Goal: Information Seeking & Learning: Learn about a topic

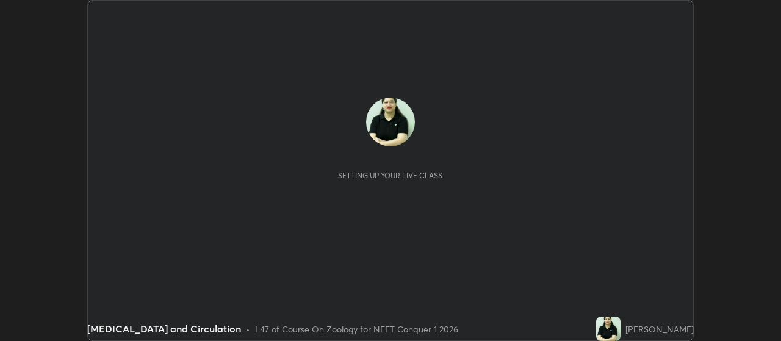
scroll to position [341, 781]
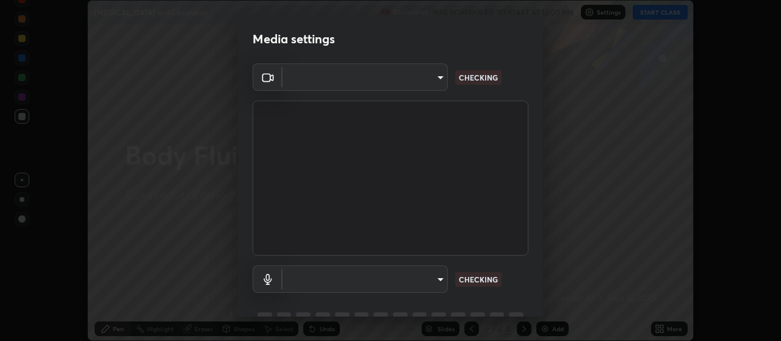
type input "aa80b3cfad25c03b964e6ff1e85cf5bf4b92df3966dde2f5c6b0d50eac350734"
type input "4152eadd631482af786d3cfa734edf88c1bf9d58df27661f67b4df8b2f2fba22"
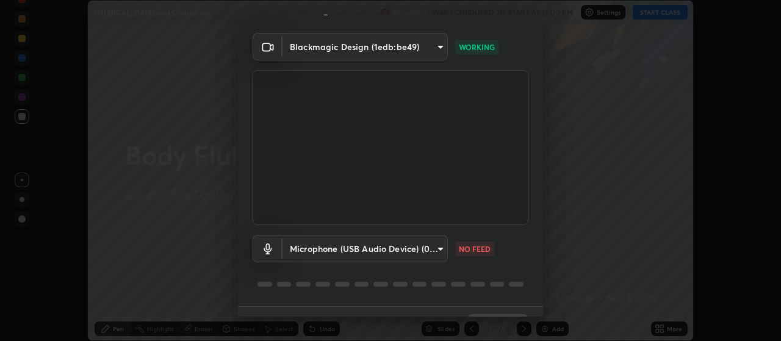
scroll to position [59, 0]
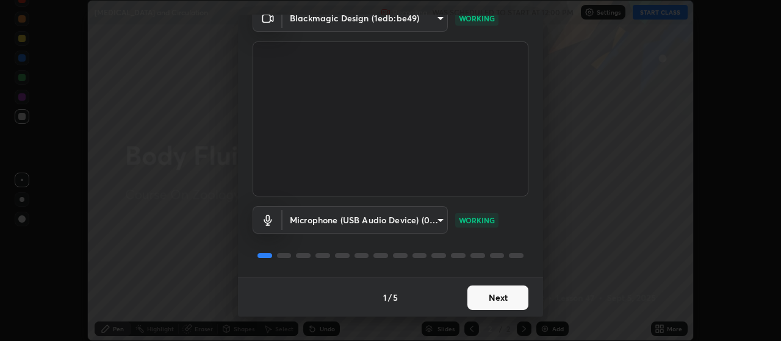
click at [501, 298] on button "Next" at bounding box center [498, 298] width 61 height 24
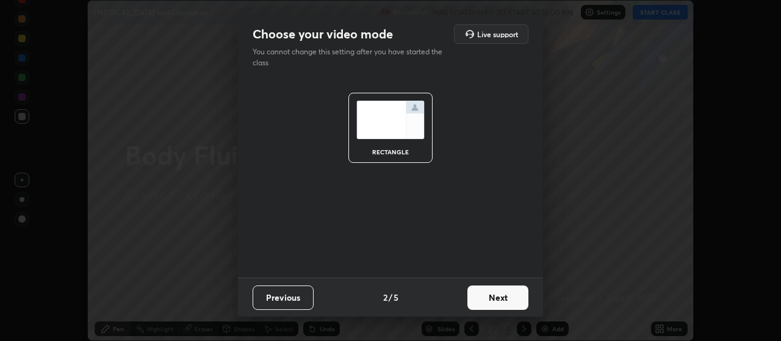
click at [506, 295] on button "Next" at bounding box center [498, 298] width 61 height 24
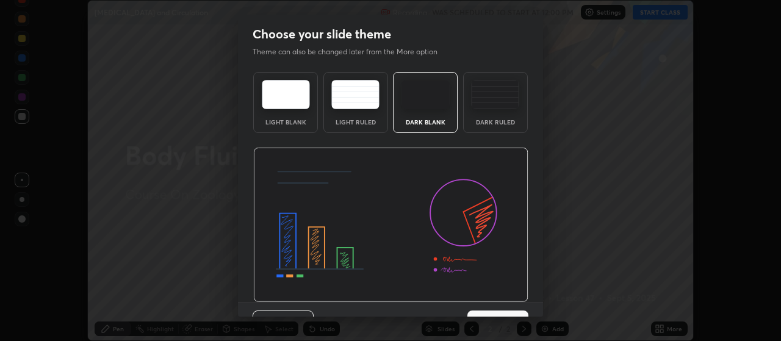
click at [501, 101] on img at bounding box center [495, 94] width 48 height 29
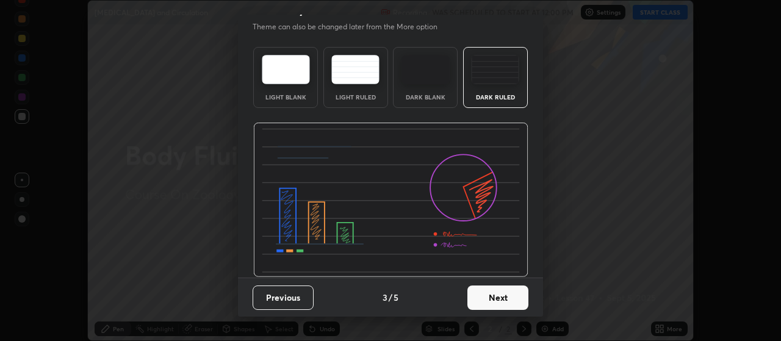
click at [503, 297] on button "Next" at bounding box center [498, 298] width 61 height 24
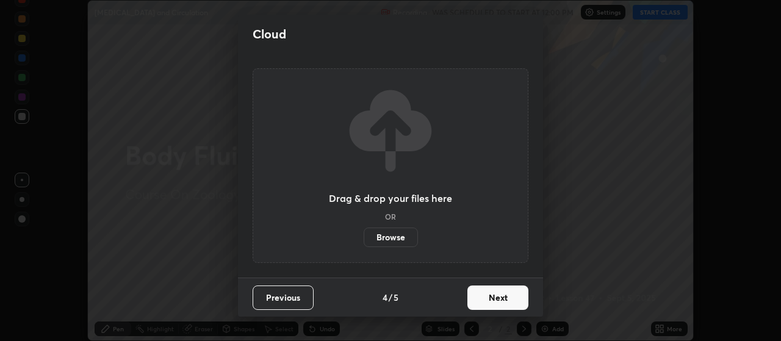
scroll to position [0, 0]
click at [512, 295] on button "Next" at bounding box center [498, 298] width 61 height 24
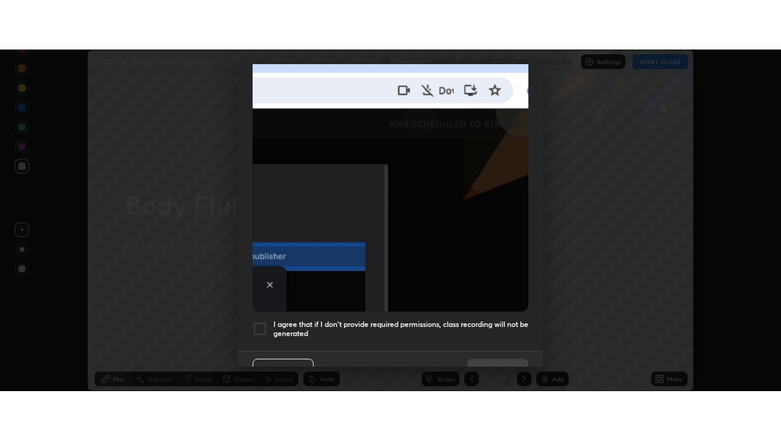
scroll to position [308, 0]
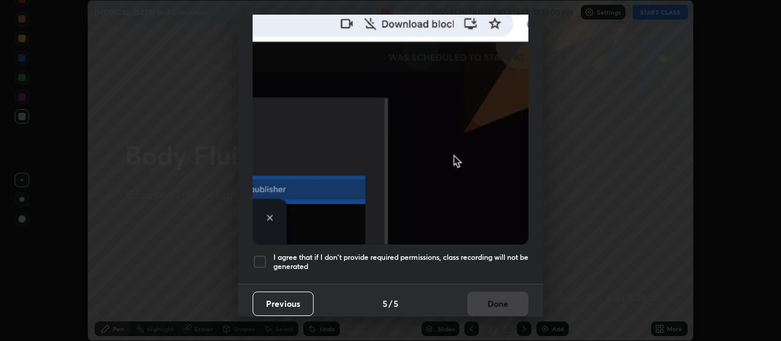
click at [265, 258] on div at bounding box center [260, 262] width 15 height 15
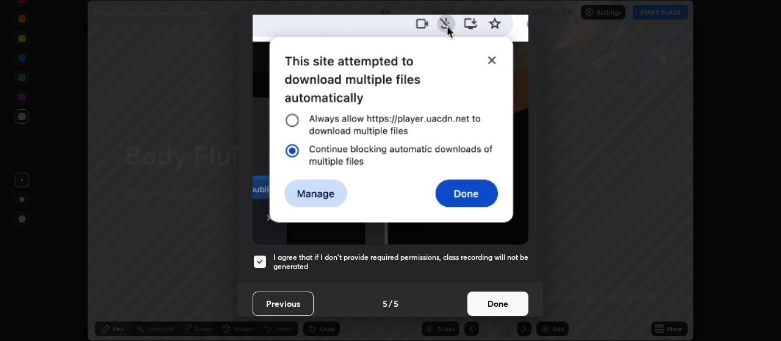
click at [504, 296] on button "Done" at bounding box center [498, 304] width 61 height 24
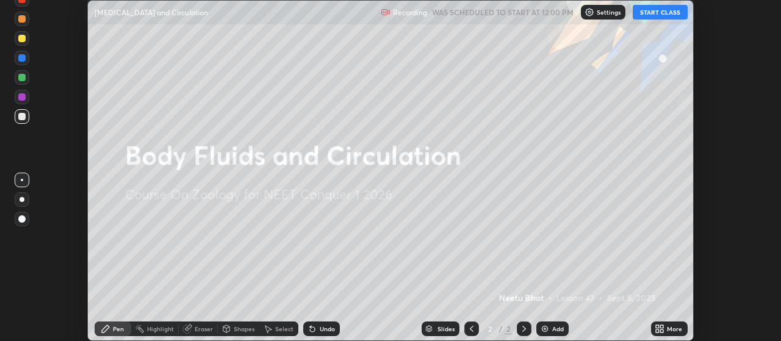
click at [659, 13] on button "START CLASS" at bounding box center [660, 12] width 55 height 15
click at [662, 327] on icon at bounding box center [662, 326] width 3 height 3
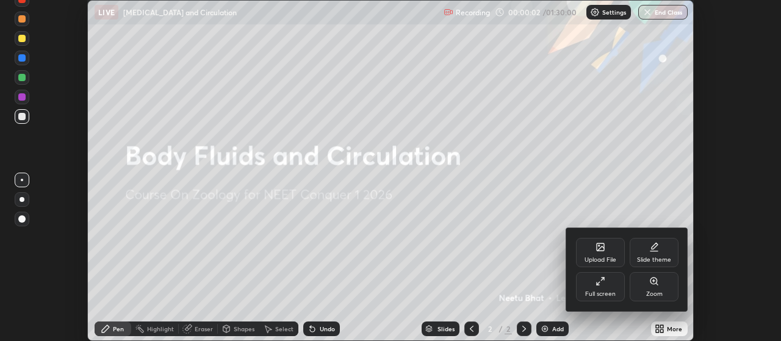
click at [605, 285] on icon at bounding box center [601, 282] width 10 height 10
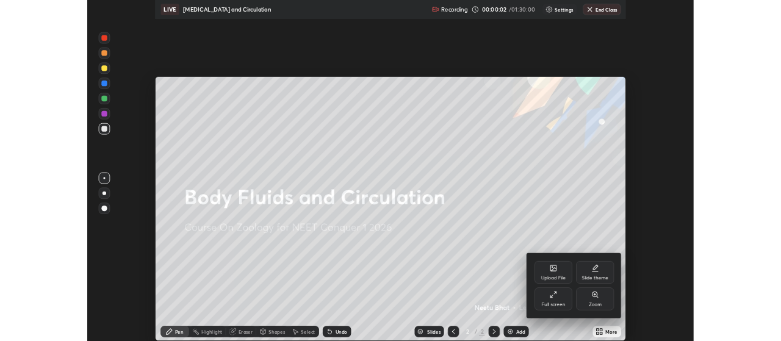
scroll to position [440, 781]
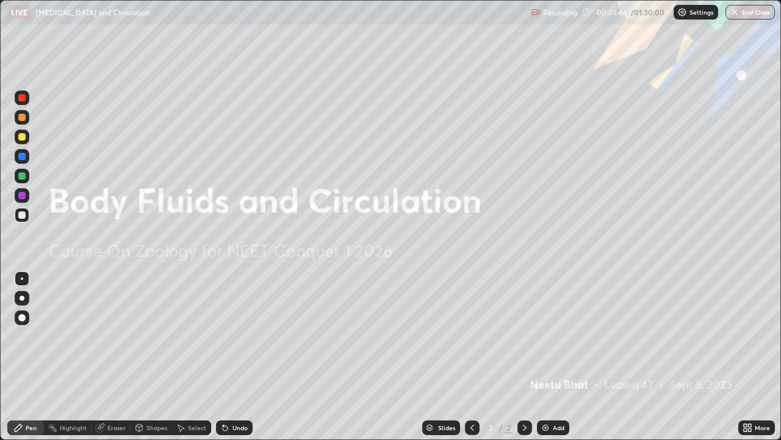
click at [117, 341] on div "Eraser" at bounding box center [116, 427] width 18 height 6
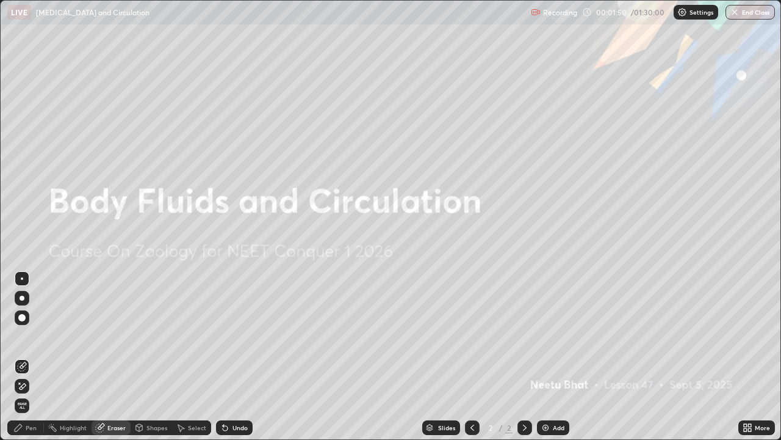
click at [31, 341] on div "Pen" at bounding box center [25, 427] width 37 height 15
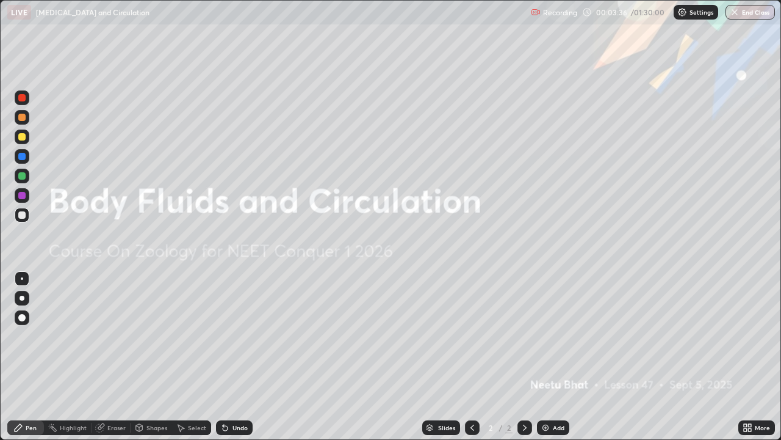
click at [539, 341] on div "Add" at bounding box center [553, 427] width 32 height 15
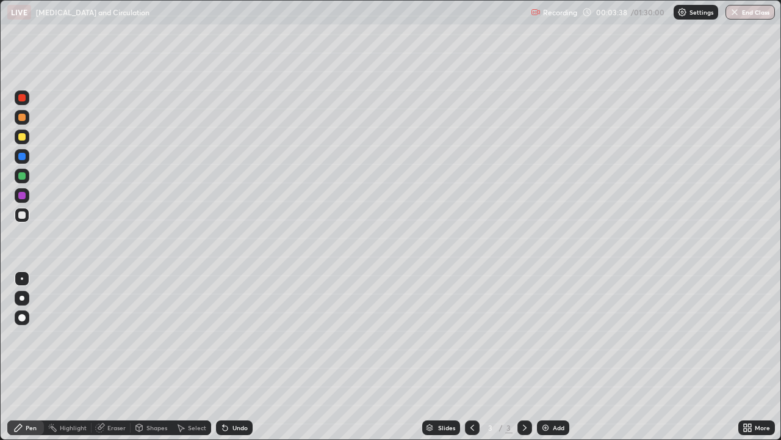
click at [22, 137] on div at bounding box center [21, 136] width 7 height 7
click at [21, 297] on div at bounding box center [22, 297] width 5 height 5
click at [23, 120] on div at bounding box center [21, 117] width 7 height 7
click at [21, 139] on div at bounding box center [21, 136] width 7 height 7
click at [21, 216] on div at bounding box center [21, 214] width 7 height 7
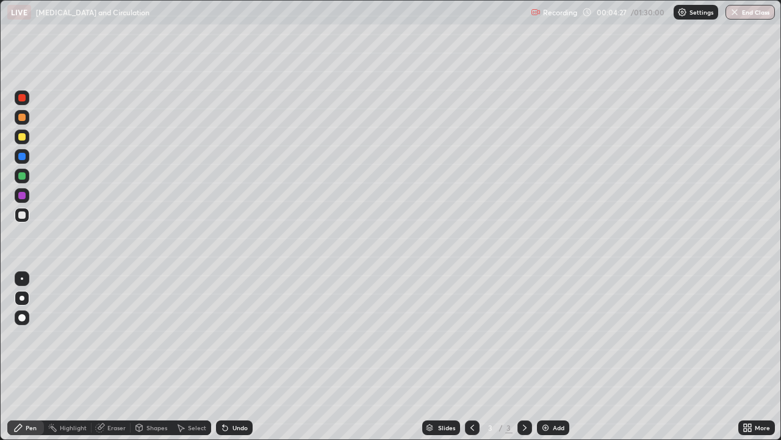
click at [22, 278] on div at bounding box center [22, 278] width 2 height 2
click at [24, 162] on div at bounding box center [22, 156] width 15 height 15
click at [24, 218] on div at bounding box center [22, 215] width 15 height 15
click at [23, 159] on div at bounding box center [21, 156] width 7 height 7
click at [24, 214] on div at bounding box center [21, 214] width 7 height 7
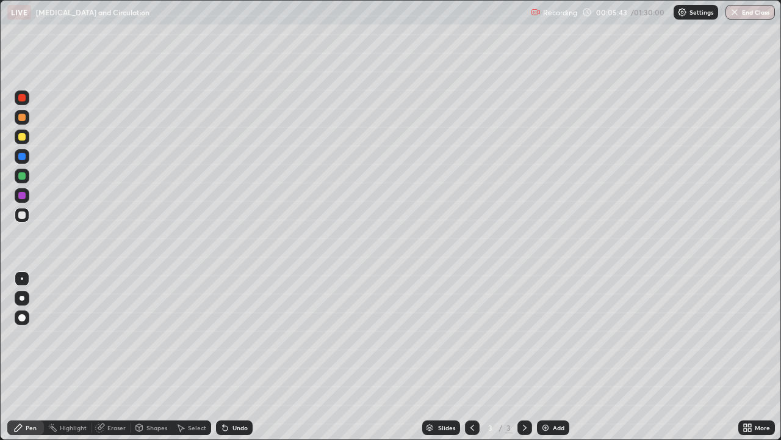
click at [22, 217] on div at bounding box center [21, 214] width 7 height 7
click at [25, 155] on div at bounding box center [21, 156] width 7 height 7
click at [546, 341] on img at bounding box center [546, 427] width 10 height 10
click at [23, 134] on div at bounding box center [21, 136] width 7 height 7
click at [23, 297] on div at bounding box center [22, 297] width 5 height 5
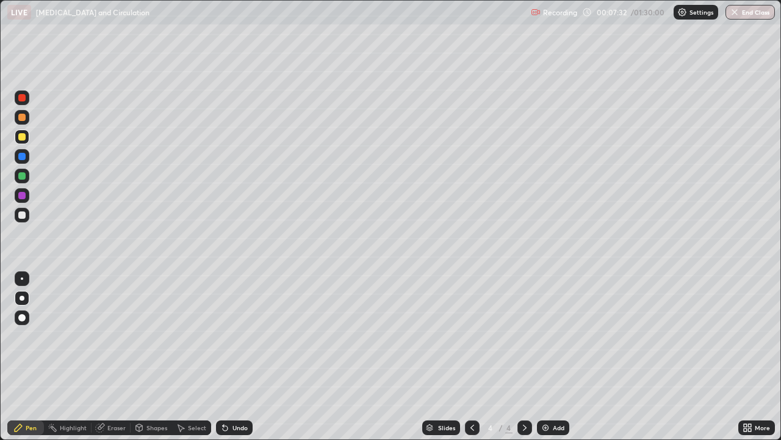
click at [24, 156] on div at bounding box center [21, 156] width 7 height 7
click at [24, 319] on div at bounding box center [21, 317] width 7 height 7
click at [24, 120] on div at bounding box center [21, 117] width 7 height 7
click at [22, 278] on div at bounding box center [22, 278] width 2 height 2
click at [71, 341] on div "Highlight" at bounding box center [73, 427] width 27 height 6
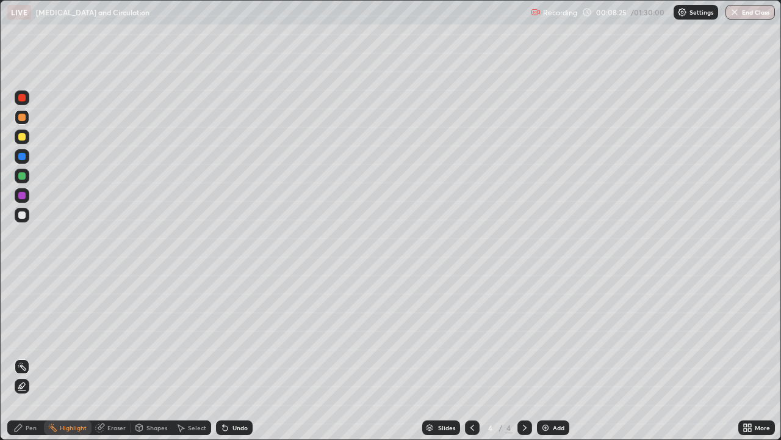
click at [22, 157] on div at bounding box center [21, 156] width 7 height 7
click at [21, 341] on icon at bounding box center [21, 386] width 2 height 2
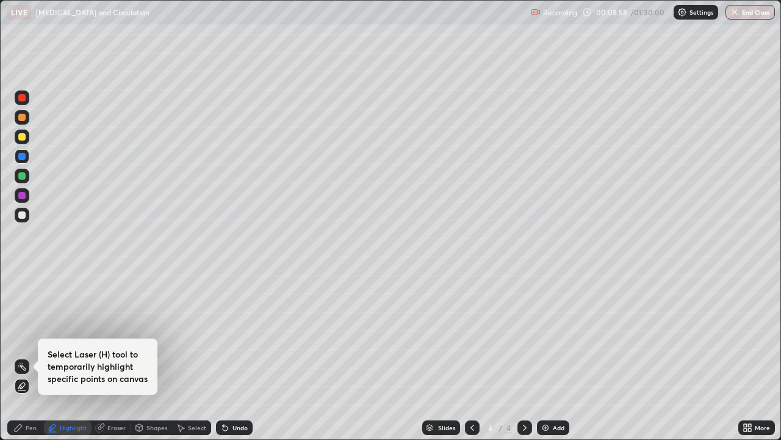
click at [27, 341] on div "Pen" at bounding box center [31, 427] width 11 height 6
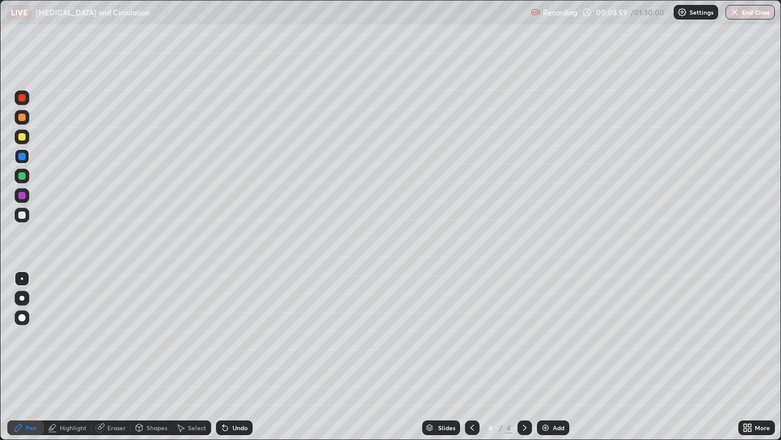
click at [23, 317] on div at bounding box center [21, 317] width 7 height 7
click at [24, 137] on div at bounding box center [21, 136] width 7 height 7
click at [21, 279] on div at bounding box center [22, 278] width 2 height 2
click at [22, 157] on div at bounding box center [21, 156] width 7 height 7
click at [24, 122] on div at bounding box center [22, 117] width 15 height 15
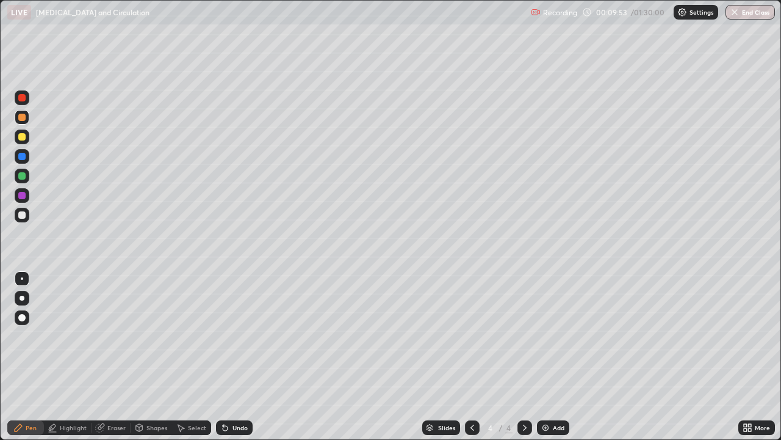
click at [23, 215] on div at bounding box center [21, 214] width 7 height 7
click at [112, 341] on div "Eraser" at bounding box center [116, 427] width 18 height 6
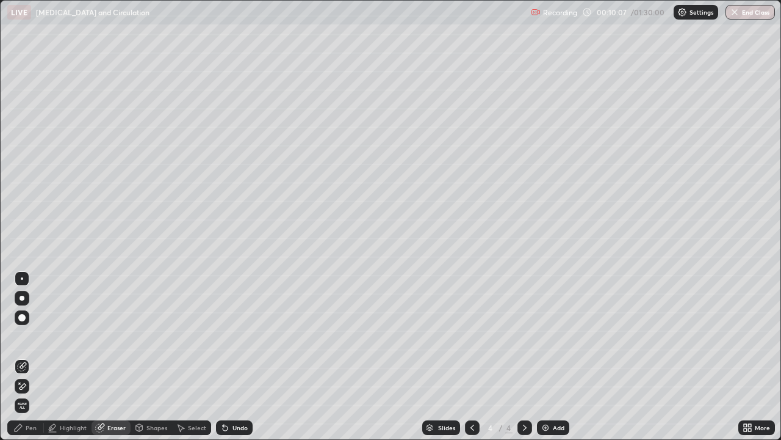
click at [29, 341] on div "Pen" at bounding box center [31, 427] width 11 height 6
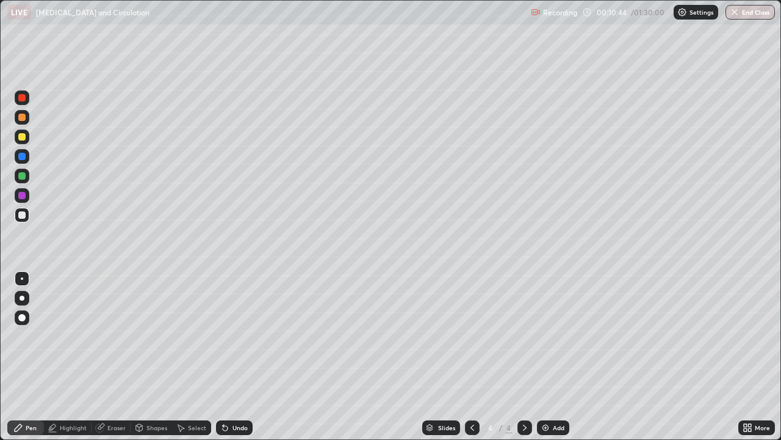
click at [21, 137] on div at bounding box center [21, 136] width 7 height 7
click at [112, 341] on div "Eraser" at bounding box center [116, 427] width 18 height 6
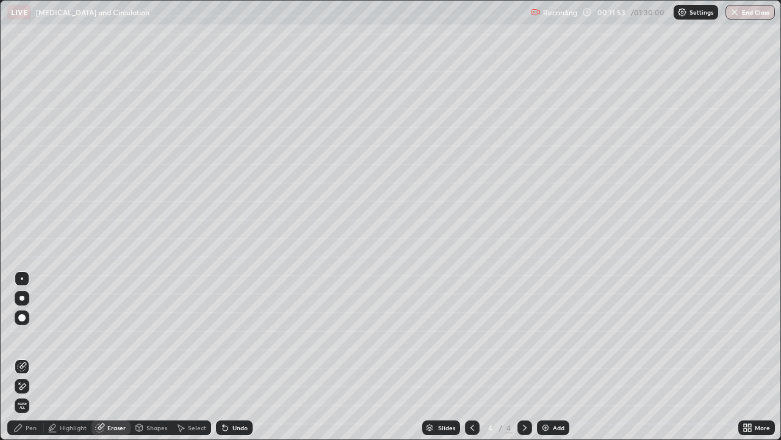
click at [32, 341] on div "Pen" at bounding box center [31, 427] width 11 height 6
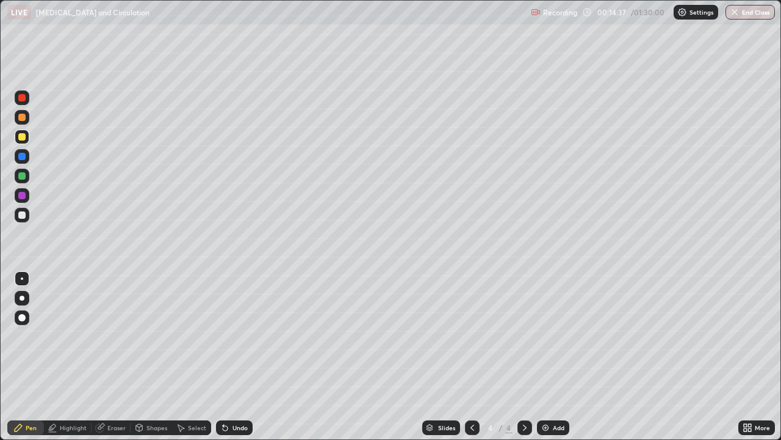
click at [469, 341] on icon at bounding box center [473, 427] width 10 height 10
click at [24, 142] on div at bounding box center [22, 136] width 15 height 15
click at [26, 121] on div at bounding box center [22, 117] width 15 height 15
click at [23, 321] on div at bounding box center [21, 317] width 7 height 7
click at [21, 156] on div at bounding box center [21, 156] width 7 height 7
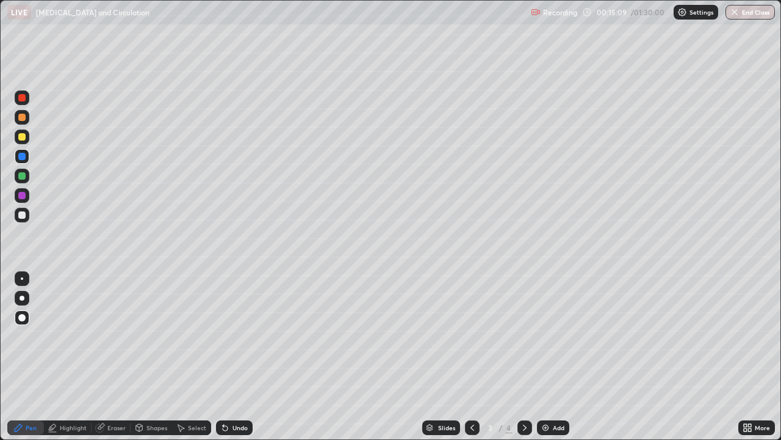
click at [24, 137] on div at bounding box center [21, 136] width 7 height 7
click at [22, 278] on div at bounding box center [22, 278] width 2 height 2
click at [27, 215] on div at bounding box center [22, 215] width 15 height 15
click at [24, 159] on div at bounding box center [22, 156] width 15 height 15
click at [78, 341] on div "Highlight" at bounding box center [73, 427] width 27 height 6
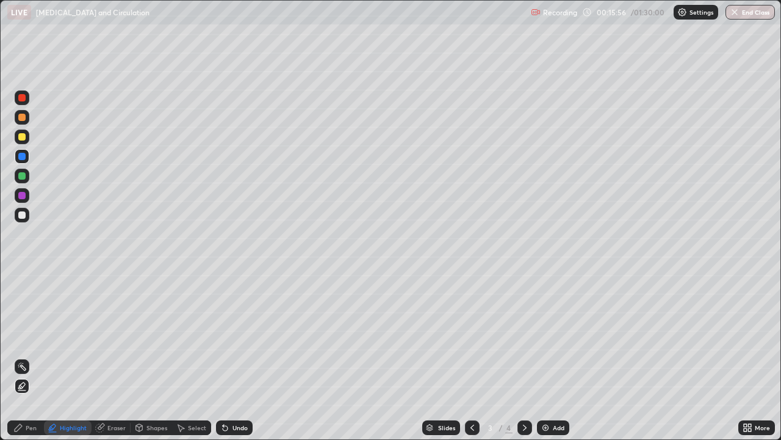
click at [23, 341] on icon at bounding box center [22, 386] width 10 height 10
click at [30, 341] on div "Pen" at bounding box center [31, 427] width 11 height 6
click at [23, 318] on div at bounding box center [21, 317] width 7 height 7
click at [25, 139] on div at bounding box center [21, 136] width 7 height 7
click at [465, 341] on div at bounding box center [472, 427] width 15 height 15
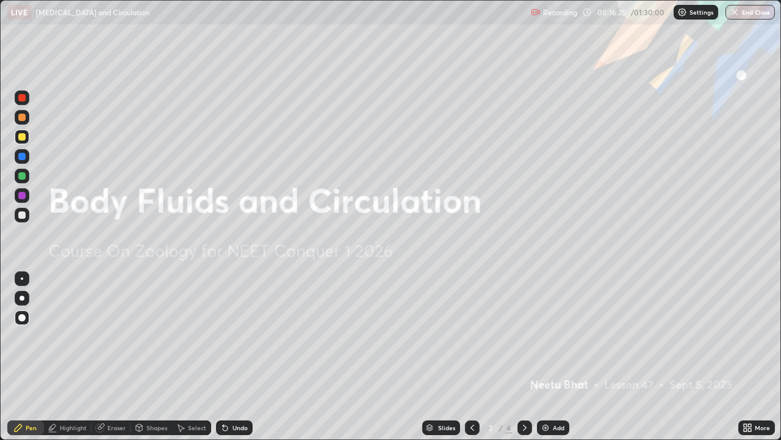
click at [522, 341] on icon at bounding box center [525, 427] width 10 height 10
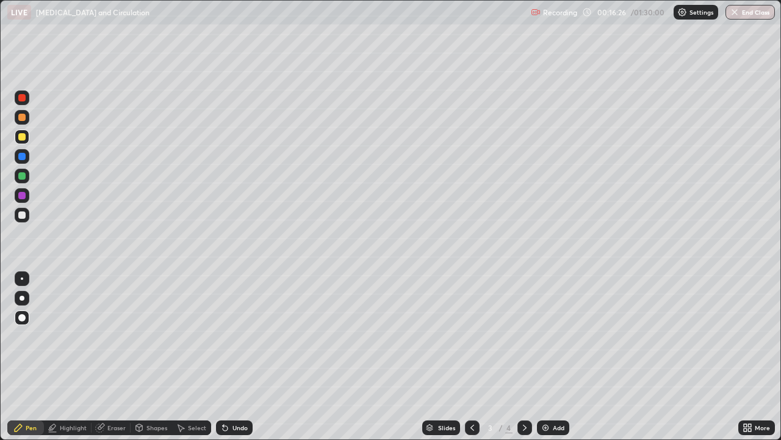
click at [523, 341] on icon at bounding box center [525, 427] width 10 height 10
click at [468, 341] on icon at bounding box center [473, 427] width 10 height 10
click at [22, 278] on div at bounding box center [22, 278] width 2 height 2
click at [524, 341] on icon at bounding box center [525, 427] width 4 height 6
click at [543, 341] on img at bounding box center [546, 427] width 10 height 10
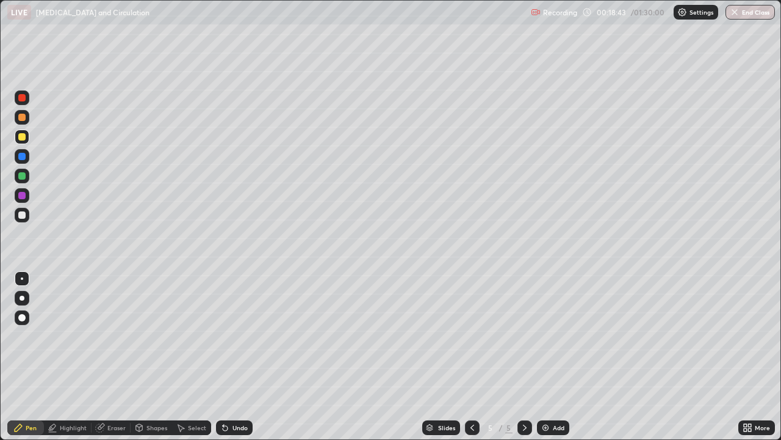
click at [23, 137] on div at bounding box center [21, 136] width 7 height 7
click at [23, 98] on div at bounding box center [21, 97] width 7 height 7
click at [23, 118] on div at bounding box center [21, 117] width 7 height 7
click at [23, 217] on div at bounding box center [21, 214] width 7 height 7
click at [23, 137] on div at bounding box center [21, 136] width 7 height 7
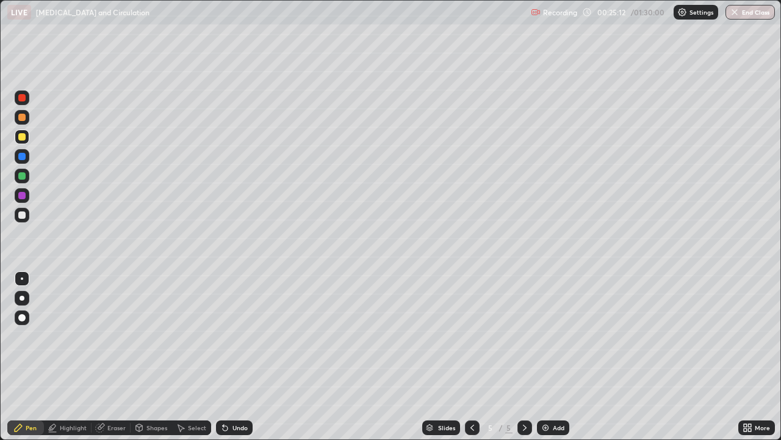
click at [557, 341] on div "Add" at bounding box center [559, 427] width 12 height 6
click at [22, 278] on div at bounding box center [22, 278] width 2 height 2
click at [23, 217] on div at bounding box center [21, 214] width 7 height 7
click at [111, 341] on div "Eraser" at bounding box center [116, 427] width 18 height 6
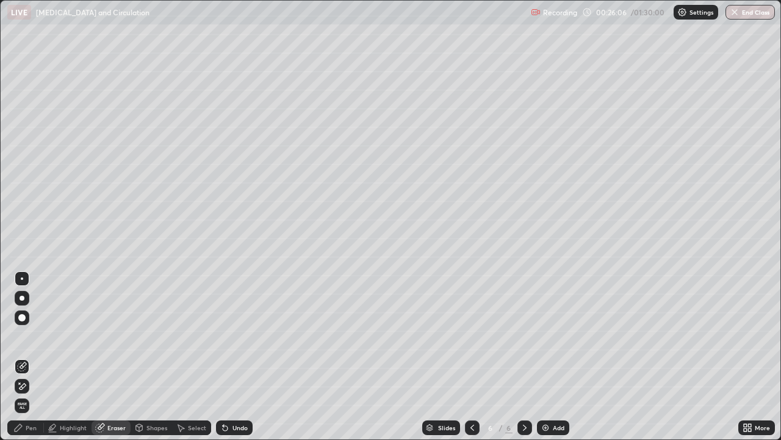
click at [31, 341] on div "Pen" at bounding box center [31, 427] width 11 height 6
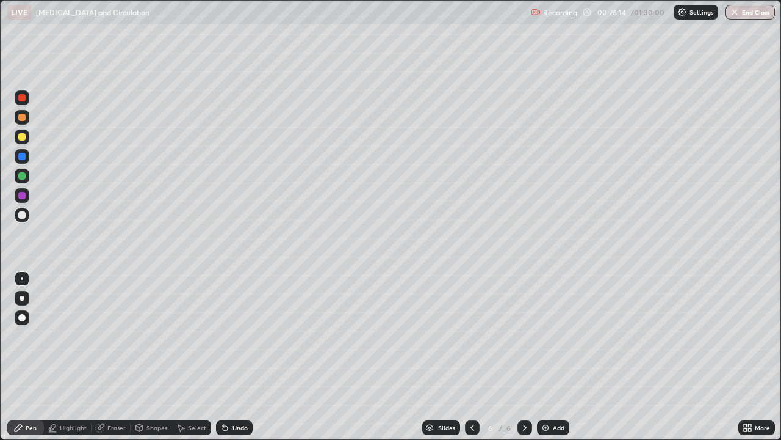
click at [23, 137] on div at bounding box center [21, 136] width 7 height 7
click at [22, 118] on div at bounding box center [21, 117] width 7 height 7
click at [21, 136] on div at bounding box center [21, 136] width 7 height 7
click at [24, 120] on div at bounding box center [21, 117] width 7 height 7
click at [27, 200] on div at bounding box center [22, 195] width 15 height 15
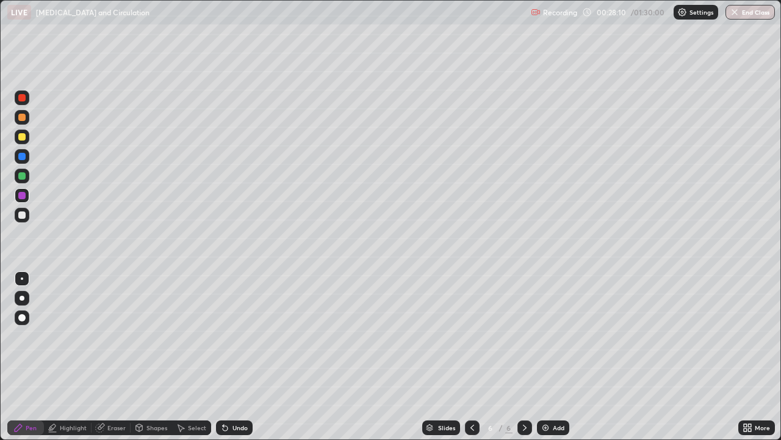
click at [24, 212] on div at bounding box center [21, 214] width 7 height 7
click at [553, 341] on div "Add" at bounding box center [559, 427] width 12 height 6
click at [25, 142] on div at bounding box center [22, 136] width 15 height 15
click at [24, 217] on div at bounding box center [21, 214] width 7 height 7
click at [111, 341] on div "Eraser" at bounding box center [116, 427] width 18 height 6
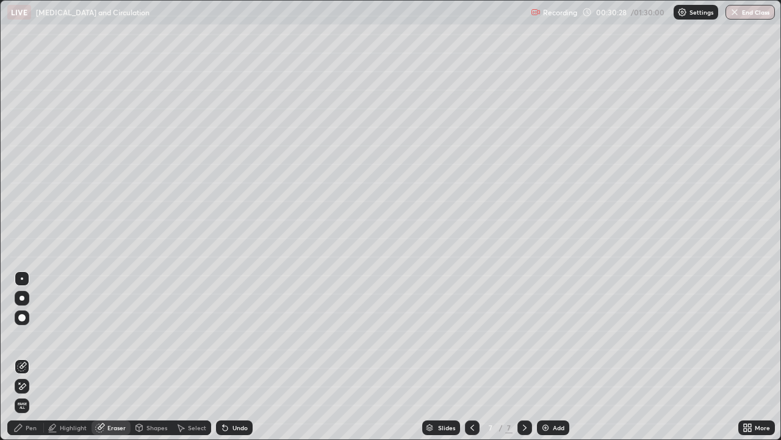
click at [33, 341] on div "Pen" at bounding box center [25, 427] width 37 height 15
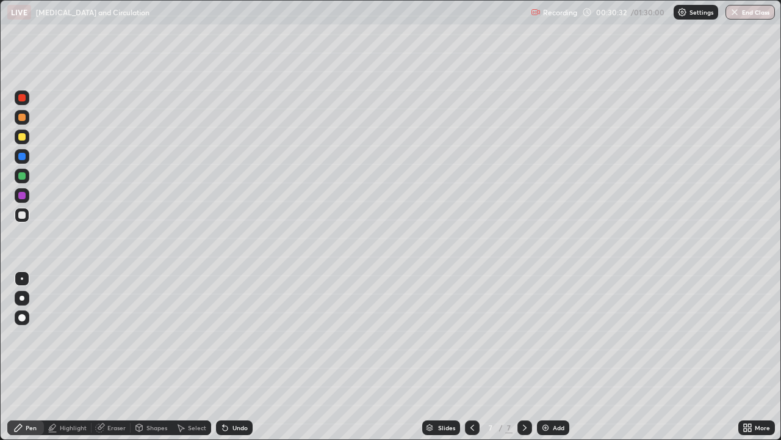
click at [112, 341] on div "Eraser" at bounding box center [116, 427] width 18 height 6
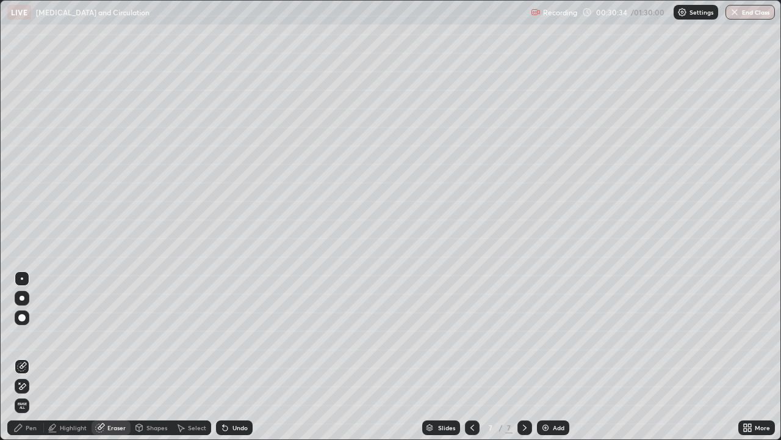
click at [31, 341] on div "Pen" at bounding box center [31, 427] width 11 height 6
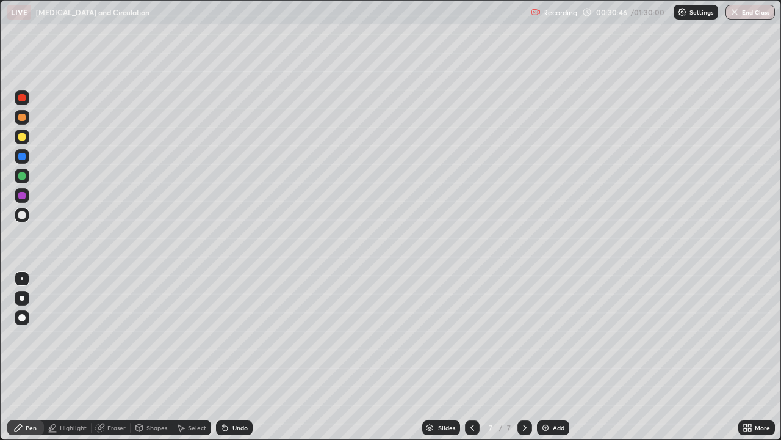
click at [22, 316] on div at bounding box center [21, 317] width 7 height 7
click at [23, 195] on div at bounding box center [21, 195] width 7 height 7
click at [23, 159] on div at bounding box center [21, 156] width 7 height 7
click at [111, 341] on div "Eraser" at bounding box center [116, 427] width 18 height 6
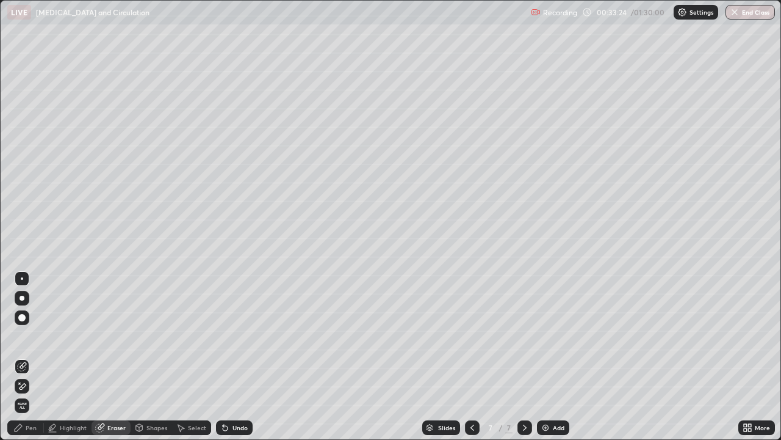
click at [29, 341] on div "Pen" at bounding box center [31, 427] width 11 height 6
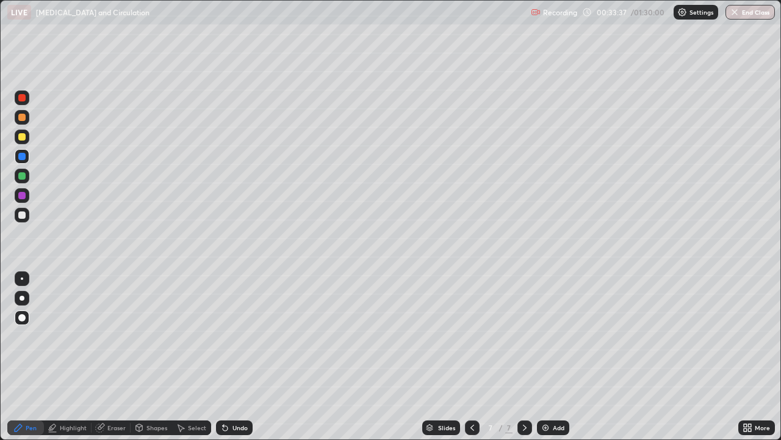
click at [112, 341] on div "Eraser" at bounding box center [116, 427] width 18 height 6
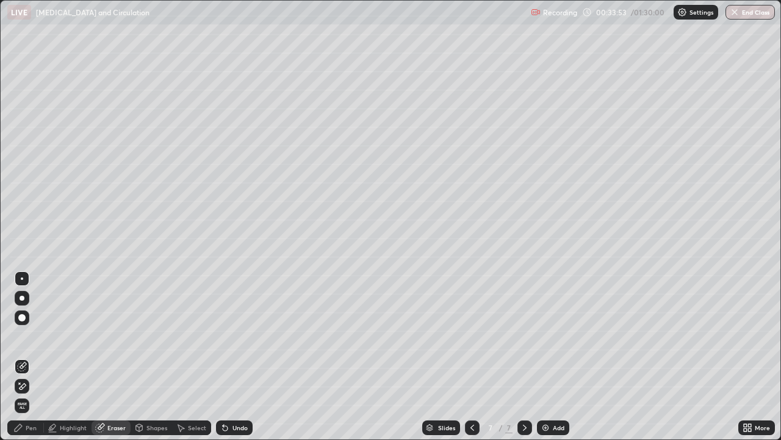
click at [29, 341] on div "Pen" at bounding box center [31, 427] width 11 height 6
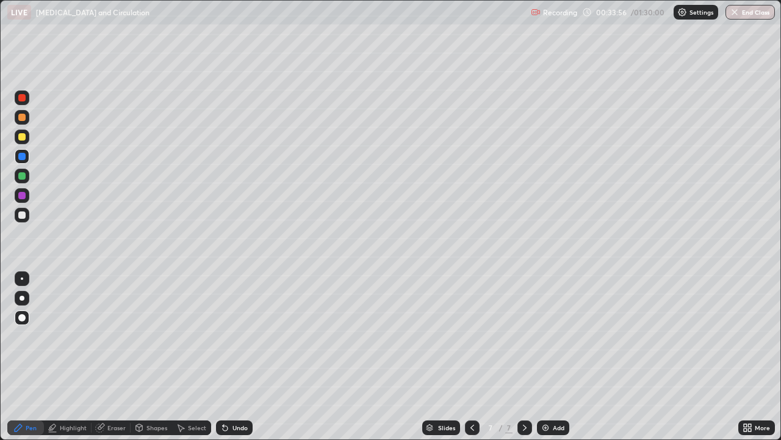
click at [24, 215] on div at bounding box center [21, 214] width 7 height 7
click at [22, 278] on div at bounding box center [22, 278] width 2 height 2
click at [22, 101] on div at bounding box center [21, 97] width 7 height 7
click at [27, 299] on div at bounding box center [22, 298] width 15 height 15
click at [21, 156] on div at bounding box center [21, 156] width 7 height 7
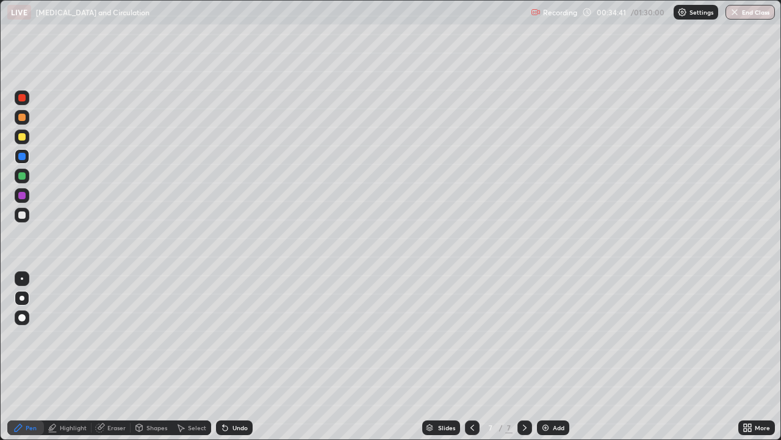
click at [23, 139] on div at bounding box center [21, 136] width 7 height 7
click at [25, 138] on div at bounding box center [21, 136] width 7 height 7
click at [23, 214] on div at bounding box center [21, 214] width 7 height 7
click at [553, 341] on div "Add" at bounding box center [559, 427] width 12 height 6
click at [24, 139] on div at bounding box center [21, 136] width 7 height 7
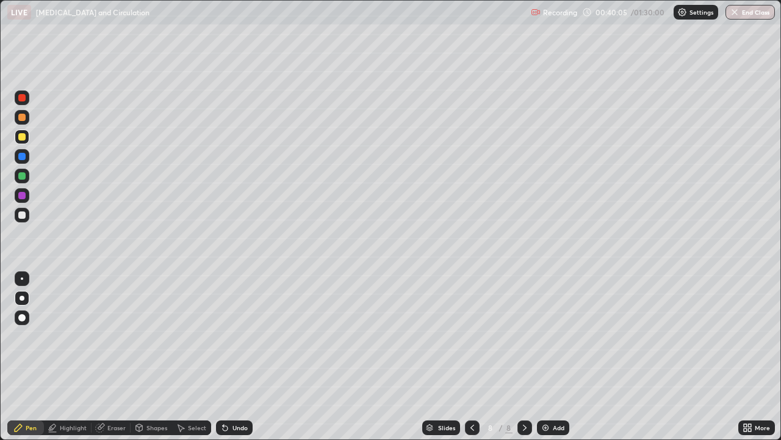
click at [23, 217] on div at bounding box center [21, 214] width 7 height 7
click at [22, 278] on div at bounding box center [22, 278] width 2 height 2
click at [25, 138] on div at bounding box center [21, 136] width 7 height 7
click at [22, 216] on div at bounding box center [21, 214] width 7 height 7
click at [22, 318] on div at bounding box center [21, 317] width 7 height 7
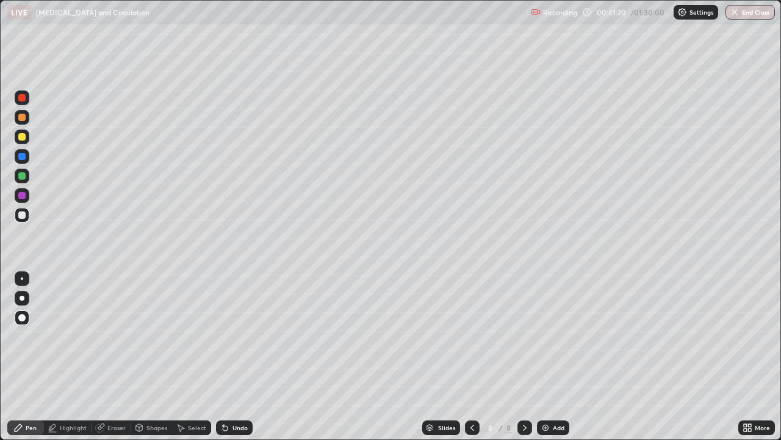
click at [20, 98] on div at bounding box center [21, 97] width 7 height 7
click at [23, 157] on div at bounding box center [21, 156] width 7 height 7
click at [22, 278] on div at bounding box center [22, 278] width 2 height 2
click at [24, 216] on div at bounding box center [21, 214] width 7 height 7
click at [24, 182] on div at bounding box center [22, 176] width 15 height 15
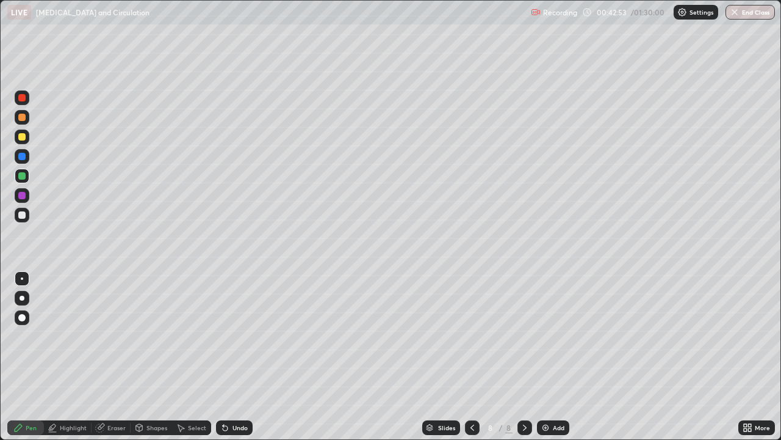
click at [27, 120] on div at bounding box center [22, 117] width 15 height 15
click at [23, 215] on div at bounding box center [21, 214] width 7 height 7
click at [29, 161] on div at bounding box center [22, 157] width 15 height 20
click at [476, 341] on icon at bounding box center [473, 427] width 10 height 10
click at [471, 341] on icon at bounding box center [473, 427] width 10 height 10
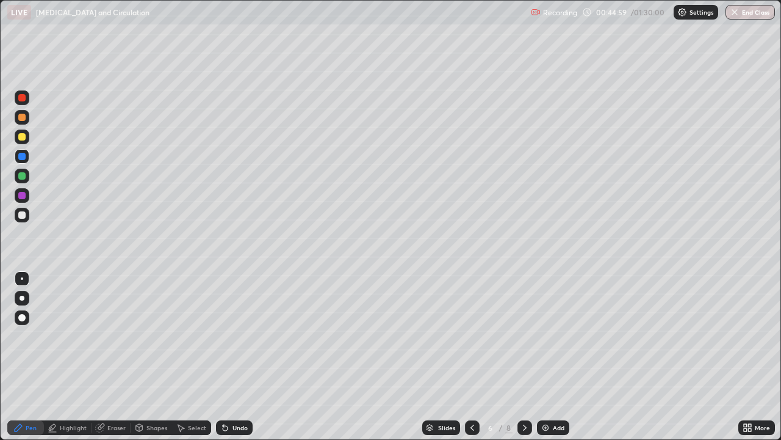
click at [471, 341] on icon at bounding box center [473, 427] width 10 height 10
click at [524, 341] on icon at bounding box center [525, 427] width 10 height 10
click at [555, 341] on div "Add" at bounding box center [559, 427] width 12 height 6
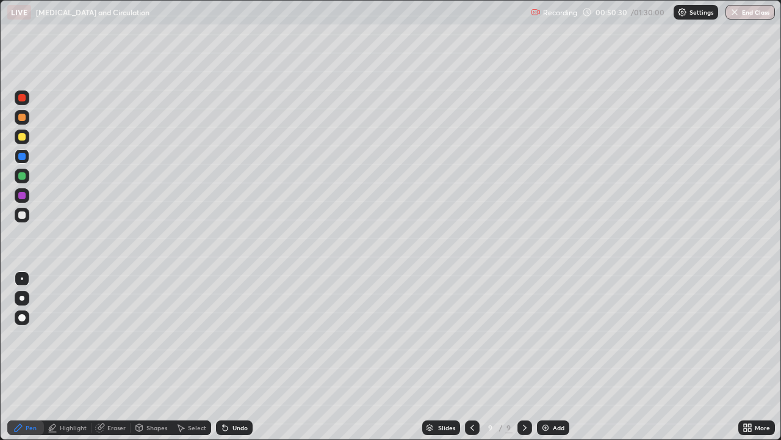
click at [23, 216] on div at bounding box center [21, 214] width 7 height 7
click at [24, 140] on div at bounding box center [21, 136] width 7 height 7
click at [24, 216] on div at bounding box center [21, 214] width 7 height 7
click at [548, 341] on img at bounding box center [546, 427] width 10 height 10
click at [22, 278] on div at bounding box center [22, 278] width 2 height 2
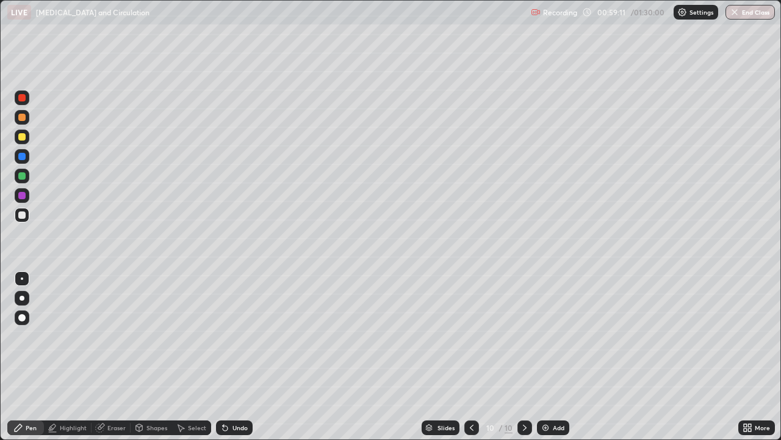
click at [117, 341] on div "Eraser" at bounding box center [116, 427] width 18 height 6
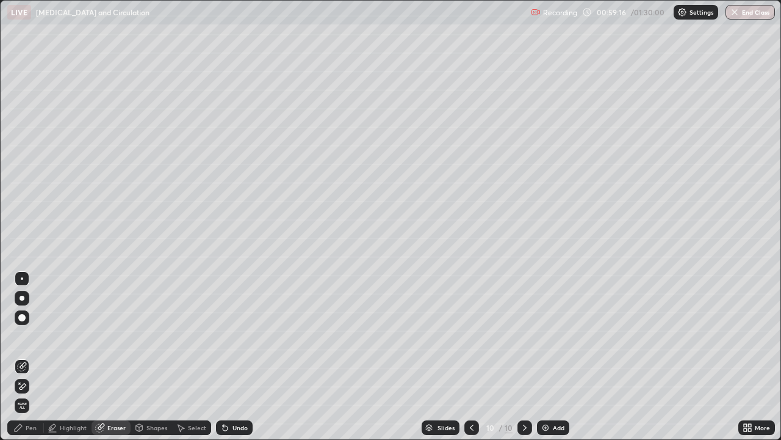
click at [33, 341] on div "Pen" at bounding box center [31, 427] width 11 height 6
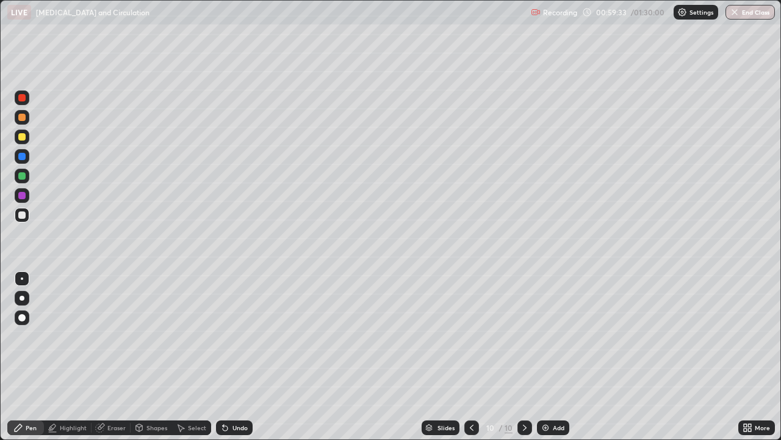
click at [24, 194] on div at bounding box center [21, 195] width 7 height 7
click at [22, 278] on div at bounding box center [22, 278] width 2 height 2
click at [23, 140] on div at bounding box center [21, 136] width 7 height 7
click at [24, 175] on div at bounding box center [21, 175] width 7 height 7
click at [23, 100] on div at bounding box center [21, 97] width 7 height 7
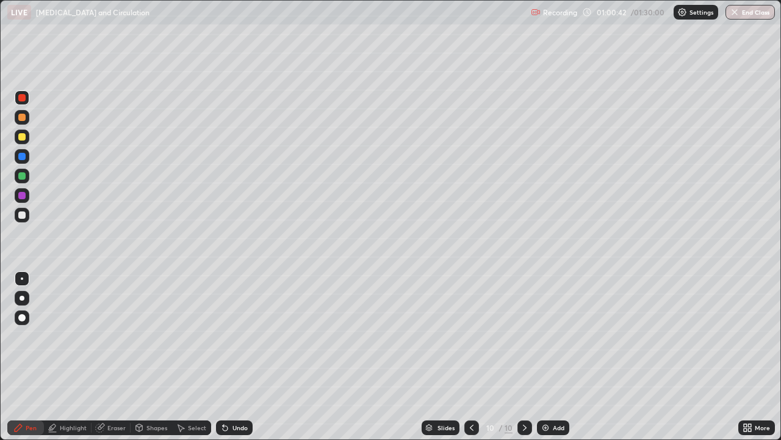
click at [27, 296] on div at bounding box center [22, 298] width 15 height 15
click at [21, 158] on div at bounding box center [21, 156] width 7 height 7
click at [111, 341] on div "Eraser" at bounding box center [111, 427] width 39 height 15
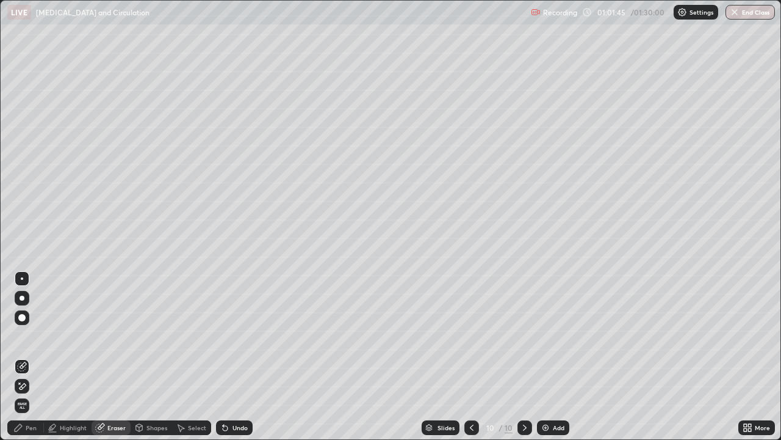
click at [27, 341] on div "Pen" at bounding box center [31, 427] width 11 height 6
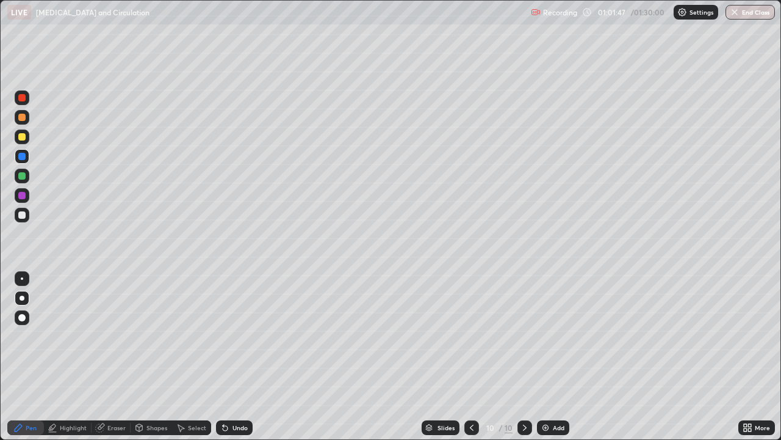
click at [21, 197] on div at bounding box center [21, 195] width 7 height 7
click at [23, 140] on div at bounding box center [21, 136] width 7 height 7
click at [22, 118] on div at bounding box center [21, 117] width 7 height 7
click at [23, 158] on div at bounding box center [21, 156] width 7 height 7
click at [25, 216] on div at bounding box center [21, 214] width 7 height 7
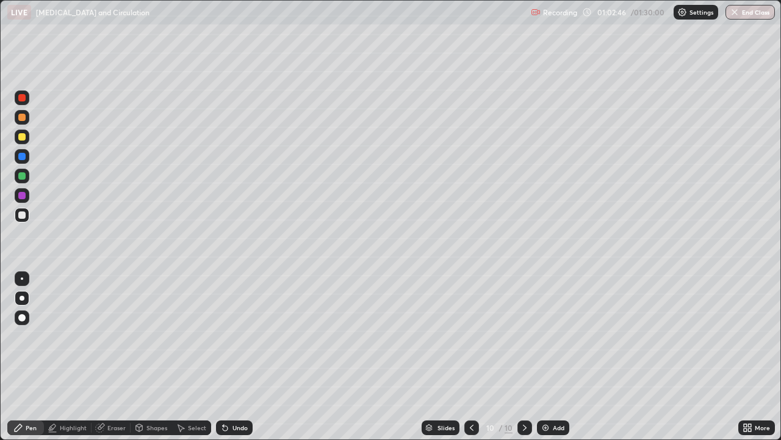
click at [22, 278] on div at bounding box center [22, 278] width 2 height 2
click at [21, 139] on div at bounding box center [21, 136] width 7 height 7
click at [22, 278] on div at bounding box center [22, 278] width 2 height 2
click at [25, 177] on div at bounding box center [21, 175] width 7 height 7
click at [23, 120] on div at bounding box center [21, 117] width 7 height 7
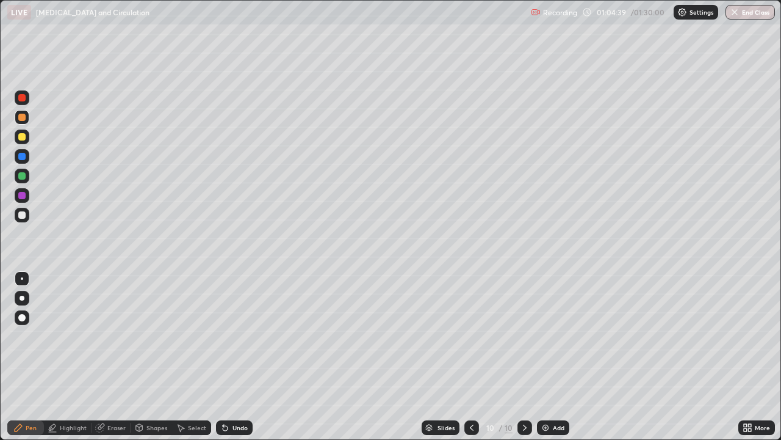
click at [28, 199] on div at bounding box center [22, 195] width 15 height 15
click at [27, 280] on div at bounding box center [22, 278] width 15 height 15
click at [28, 217] on div at bounding box center [22, 215] width 15 height 15
click at [24, 102] on div at bounding box center [22, 97] width 15 height 15
click at [26, 214] on div at bounding box center [22, 215] width 15 height 15
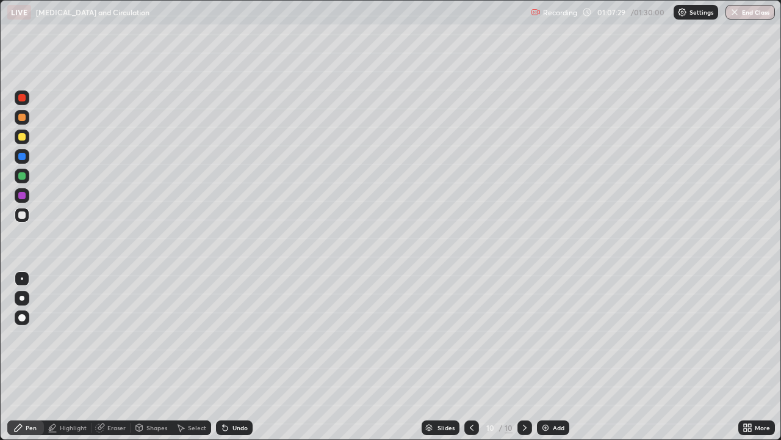
click at [22, 141] on div at bounding box center [22, 136] width 15 height 15
click at [23, 216] on div at bounding box center [21, 214] width 7 height 7
click at [22, 137] on div at bounding box center [21, 136] width 7 height 7
click at [23, 181] on div at bounding box center [22, 176] width 15 height 15
click at [24, 156] on div at bounding box center [21, 156] width 7 height 7
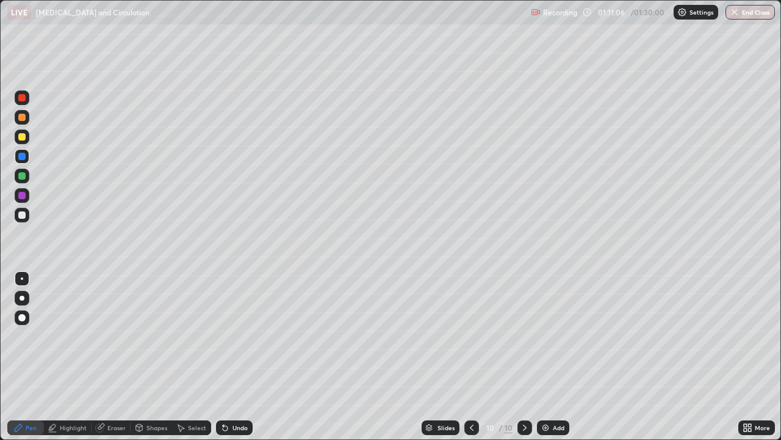
click at [24, 137] on div at bounding box center [21, 136] width 7 height 7
click at [557, 341] on div "Add" at bounding box center [559, 427] width 12 height 6
click at [473, 341] on icon at bounding box center [473, 427] width 10 height 10
click at [471, 341] on icon at bounding box center [473, 427] width 10 height 10
click at [472, 341] on icon at bounding box center [473, 427] width 10 height 10
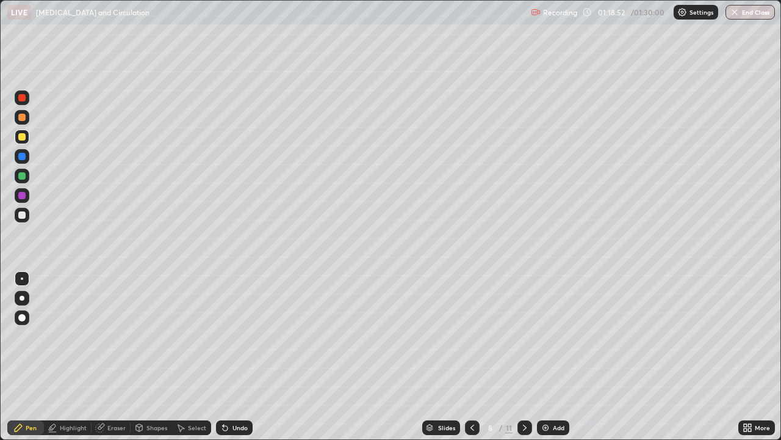
click at [471, 341] on icon at bounding box center [473, 427] width 10 height 10
click at [524, 341] on icon at bounding box center [525, 427] width 10 height 10
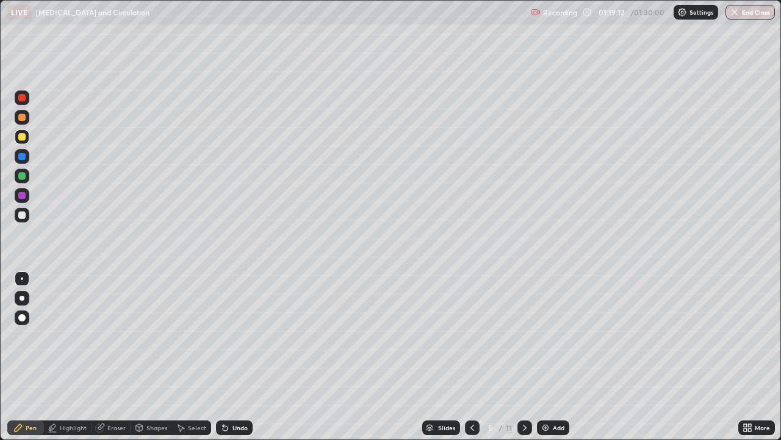
click at [525, 341] on div at bounding box center [525, 427] width 15 height 15
click at [524, 341] on icon at bounding box center [525, 427] width 10 height 10
click at [525, 341] on icon at bounding box center [525, 427] width 10 height 10
click at [524, 341] on icon at bounding box center [525, 427] width 10 height 10
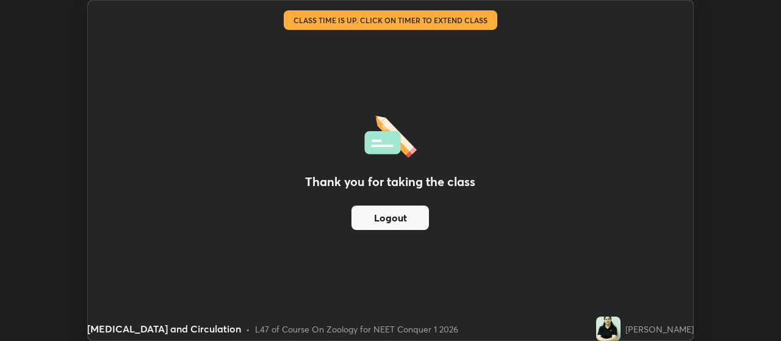
scroll to position [60711, 60270]
